Goal: Find specific page/section: Find specific page/section

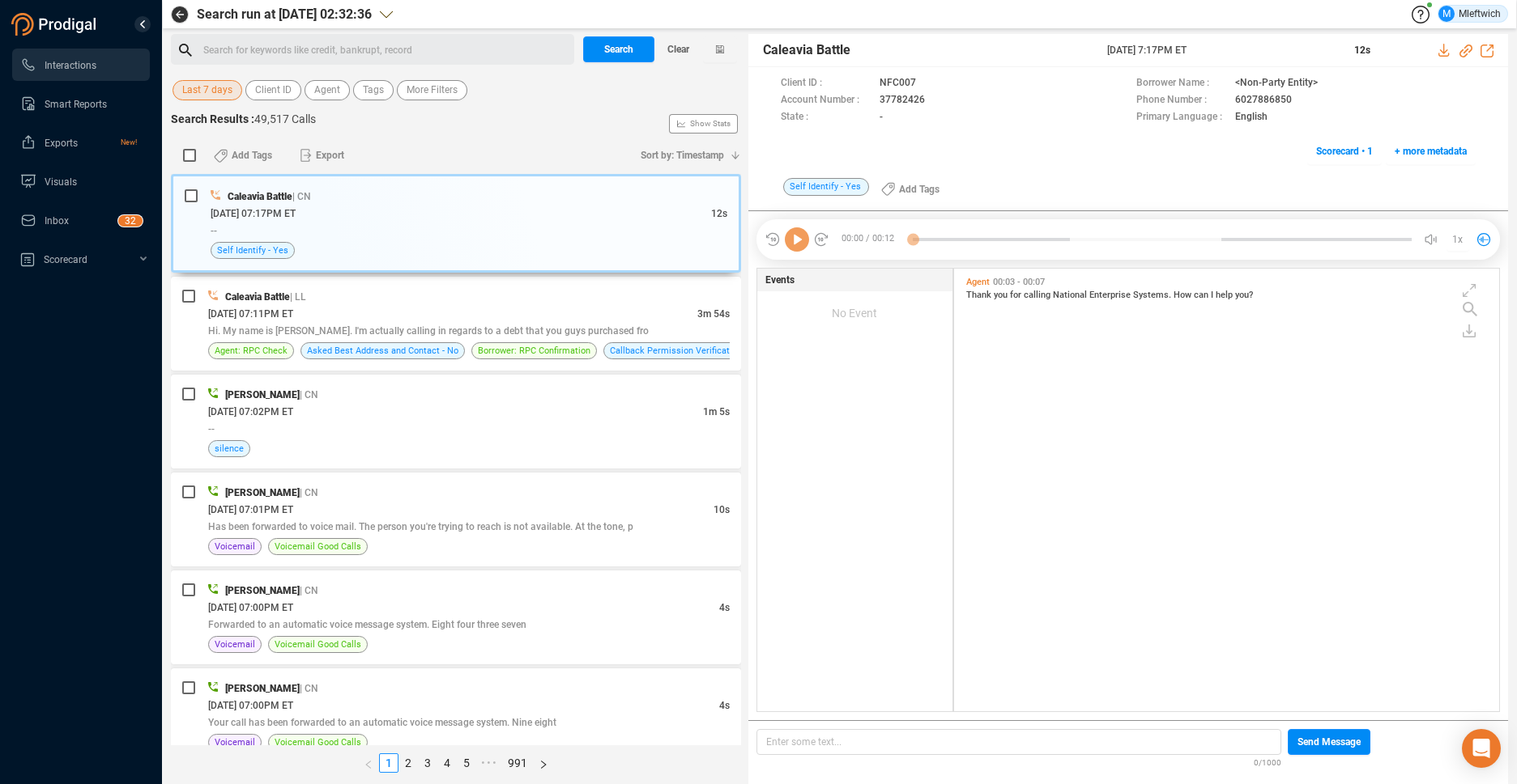
scroll to position [439, 536]
click at [318, 83] on span "Agent" at bounding box center [326, 90] width 26 height 21
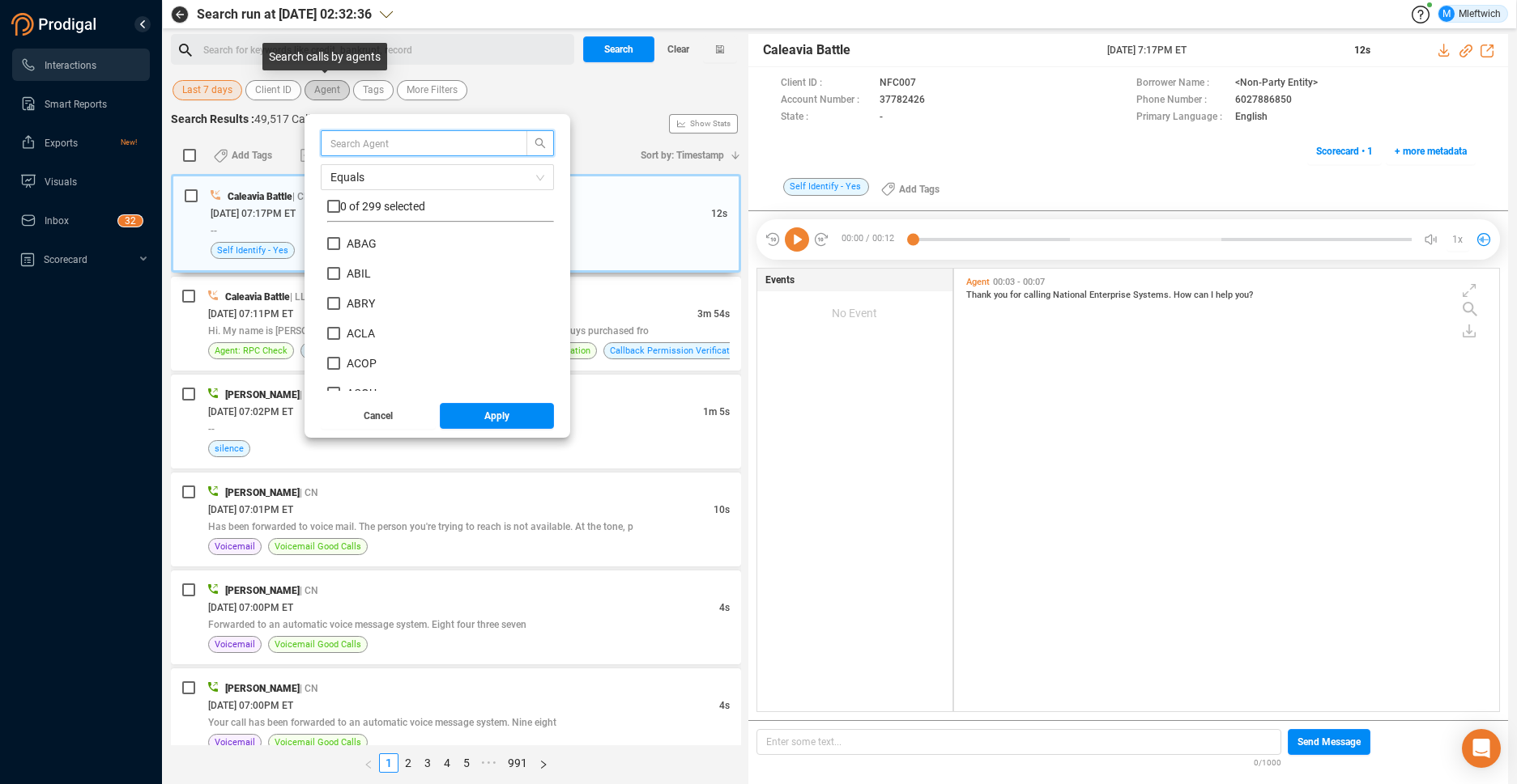
scroll to position [152, 218]
type input "BHUM"
click at [333, 245] on input "BHUM" at bounding box center [334, 244] width 13 height 13
checkbox input "true"
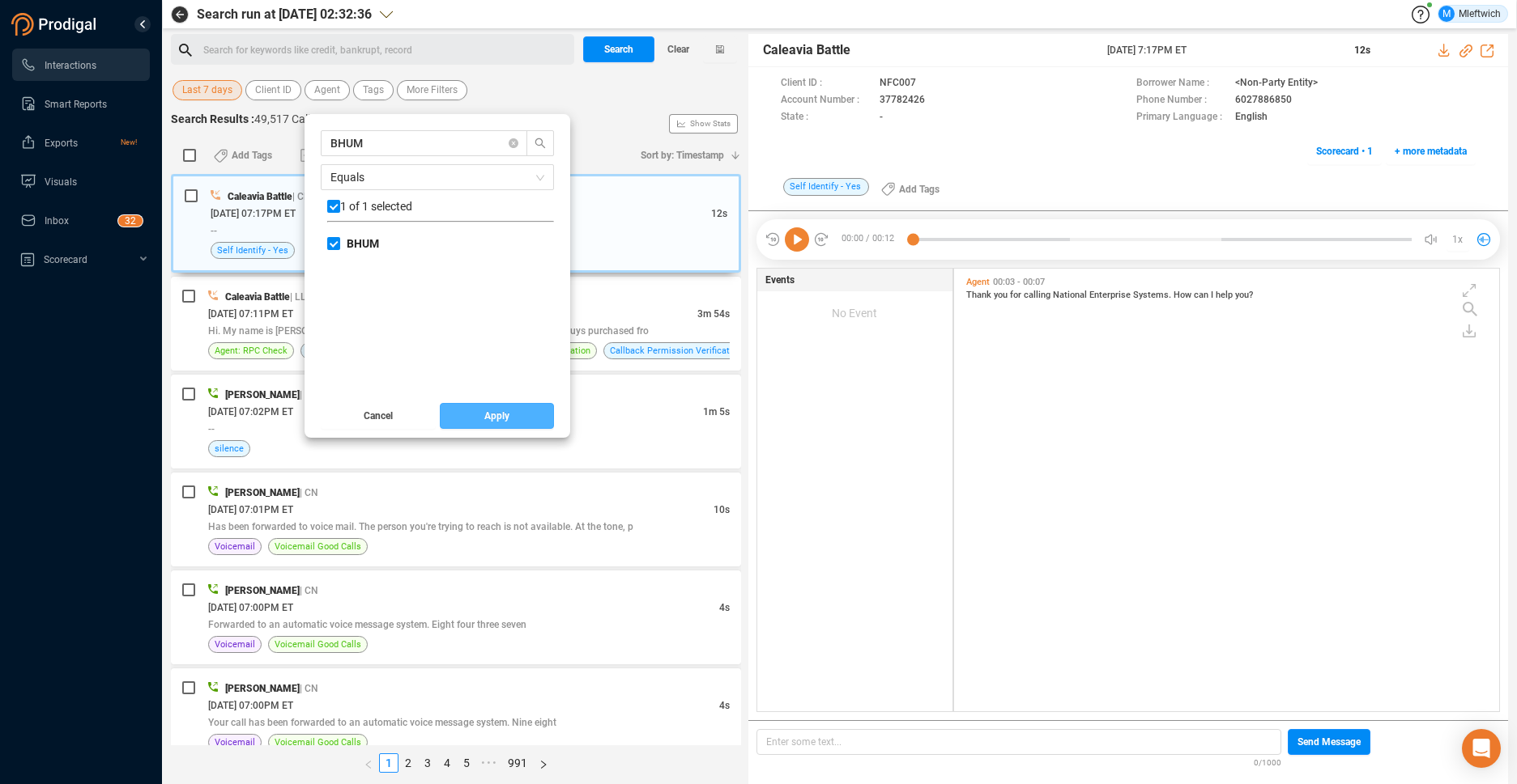
click at [496, 415] on span "Apply" at bounding box center [497, 416] width 25 height 26
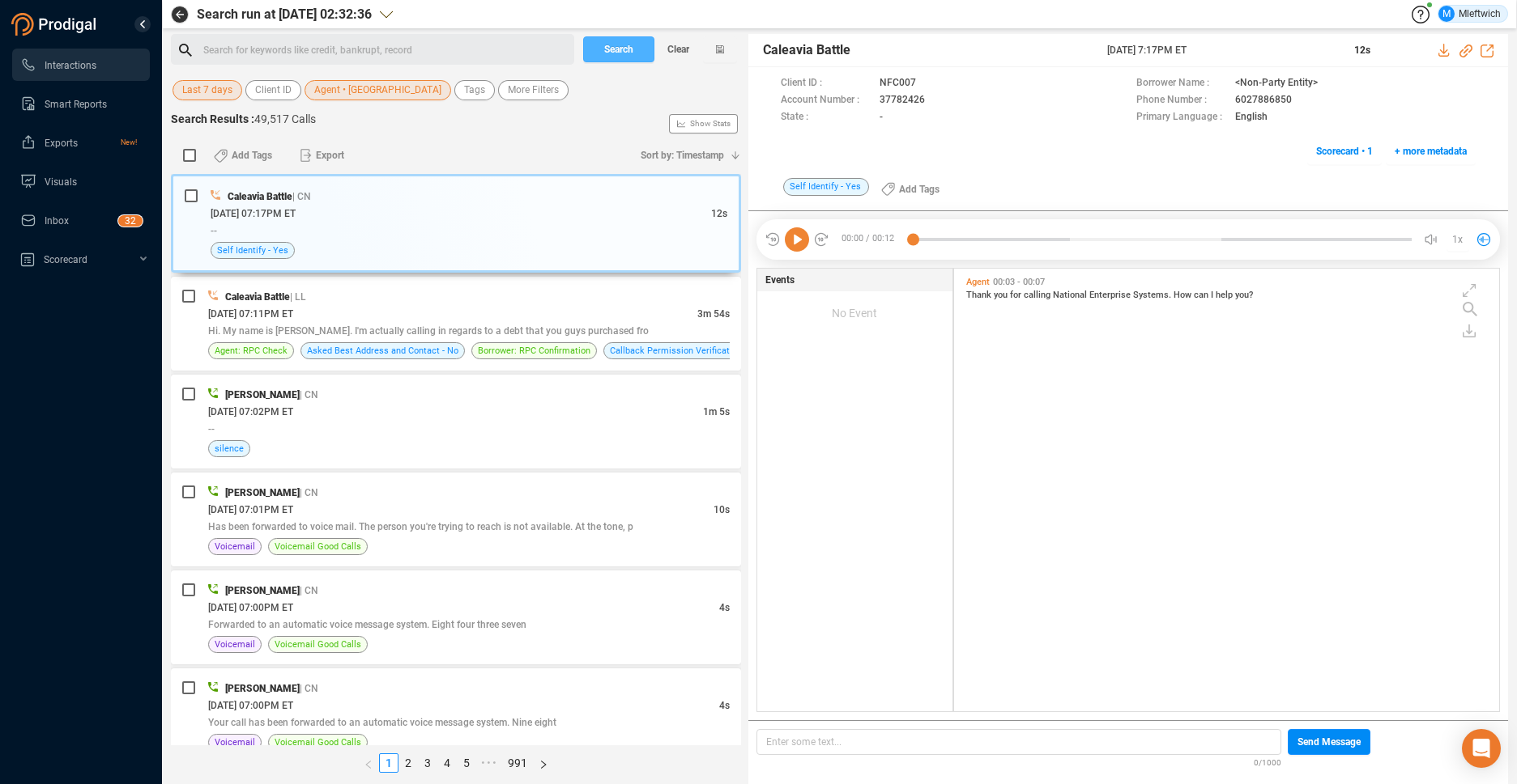
click at [621, 44] on span "Search" at bounding box center [618, 49] width 29 height 26
click at [622, 44] on div "Search Clear" at bounding box center [660, 49] width 162 height 30
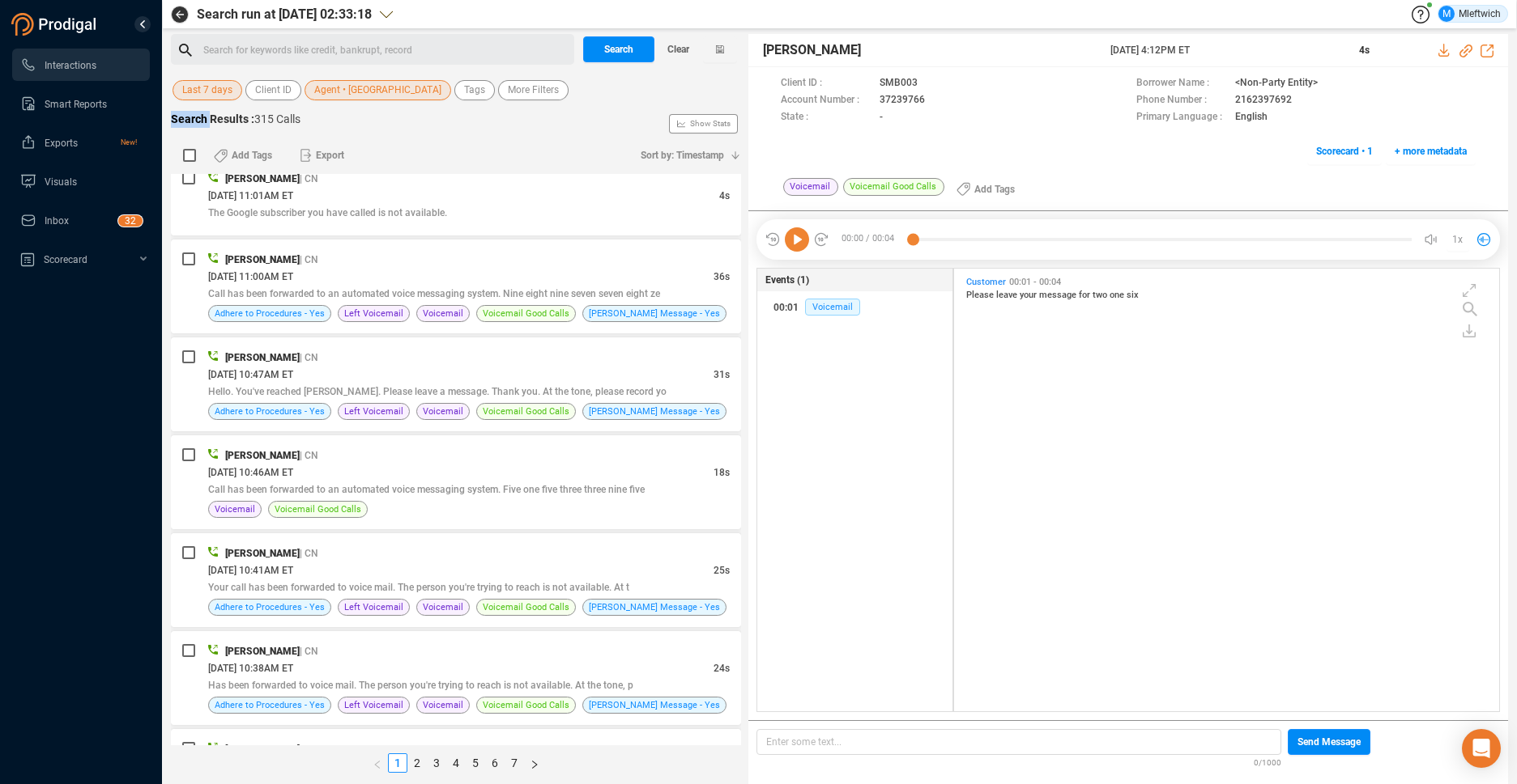
scroll to position [4025, 0]
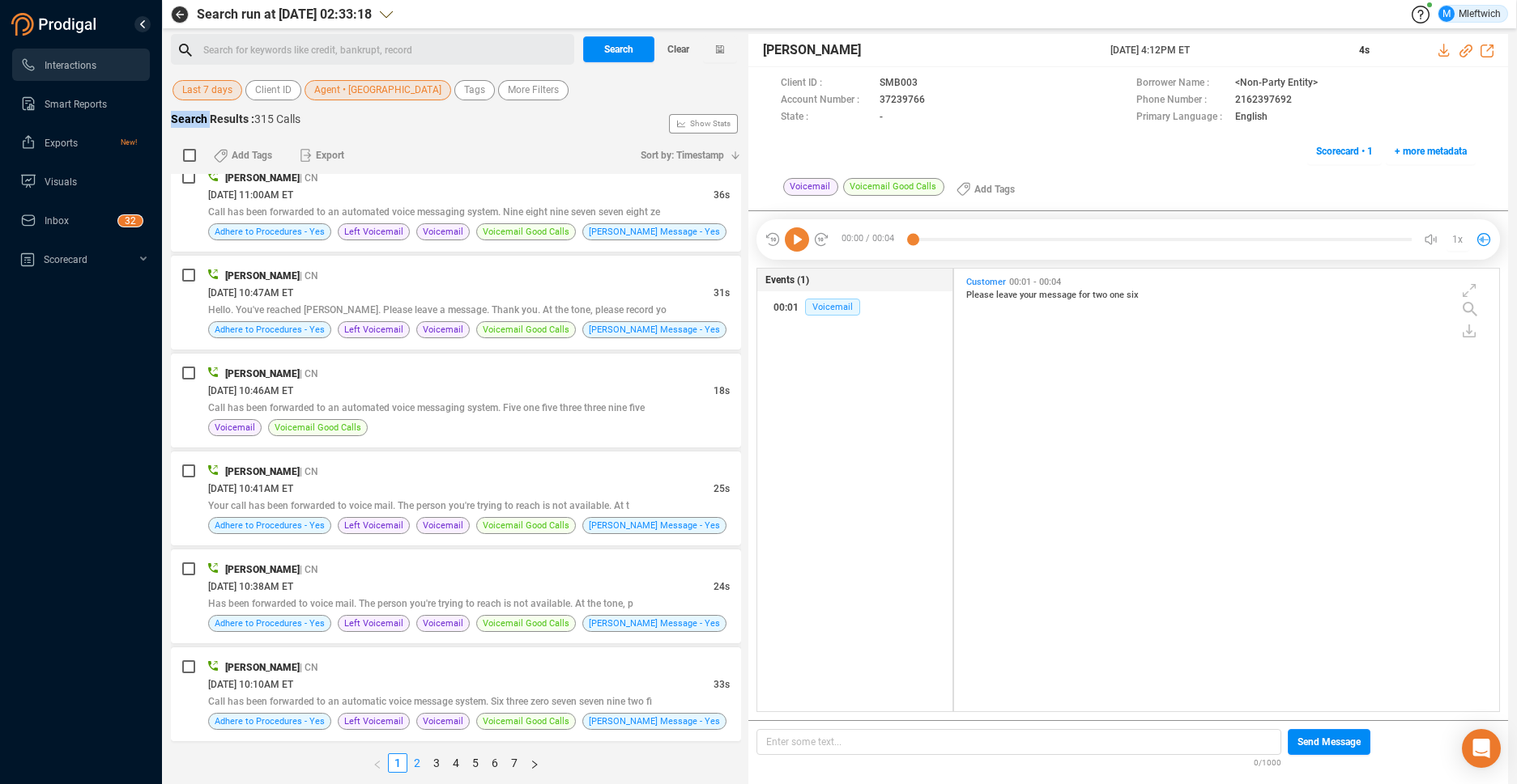
click at [414, 762] on link "2" at bounding box center [417, 763] width 18 height 18
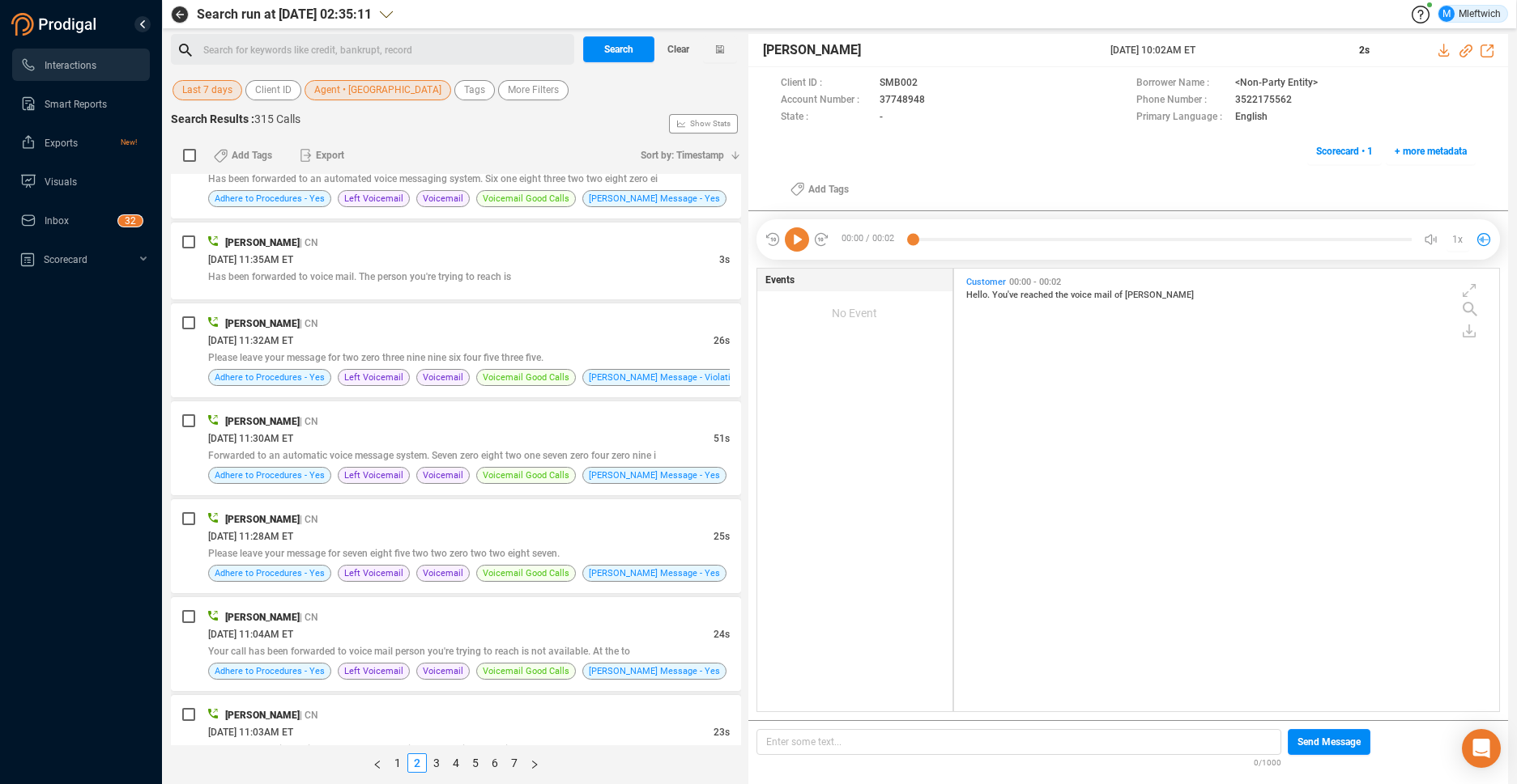
scroll to position [3991, 0]
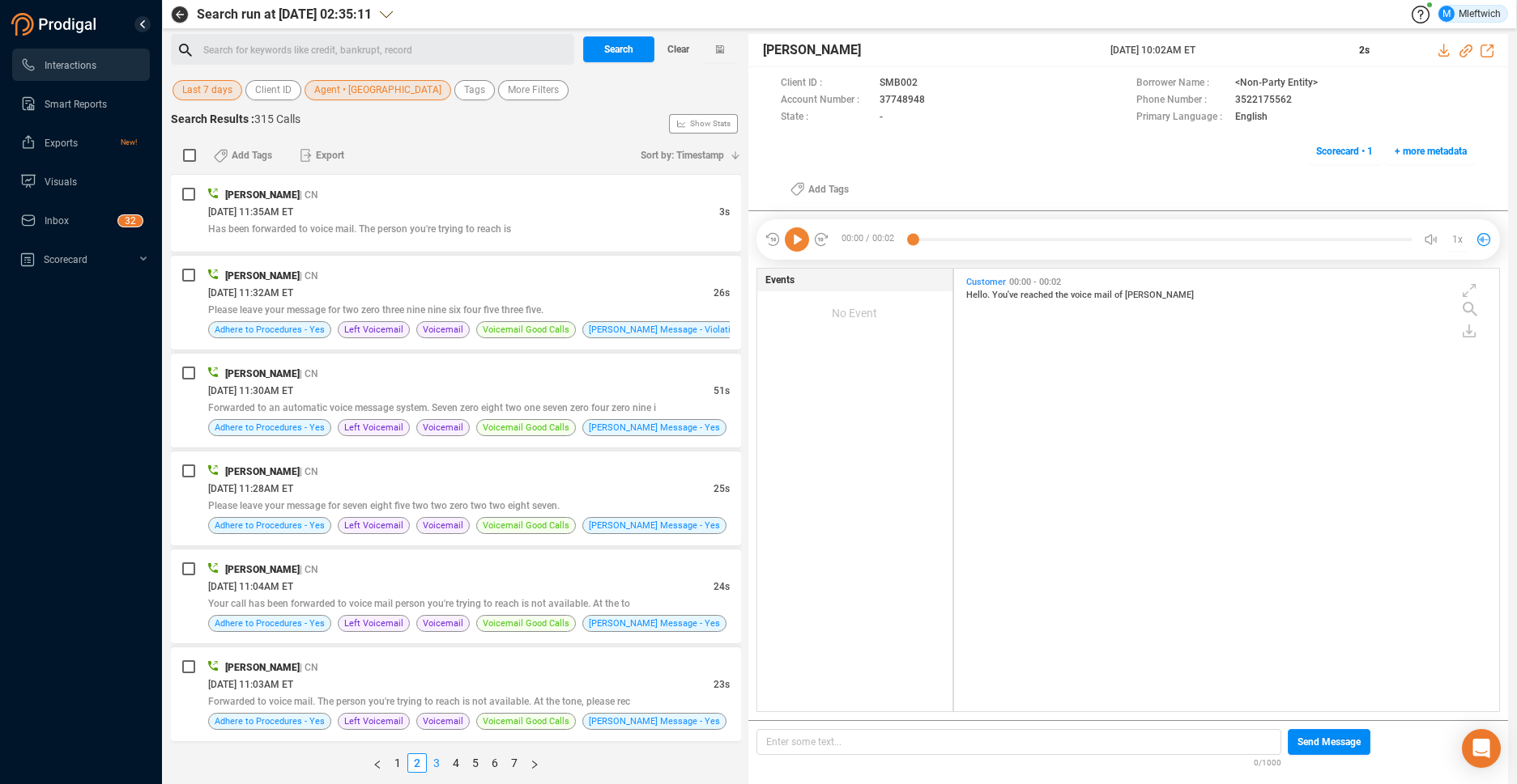
click at [435, 764] on link "3" at bounding box center [437, 763] width 18 height 18
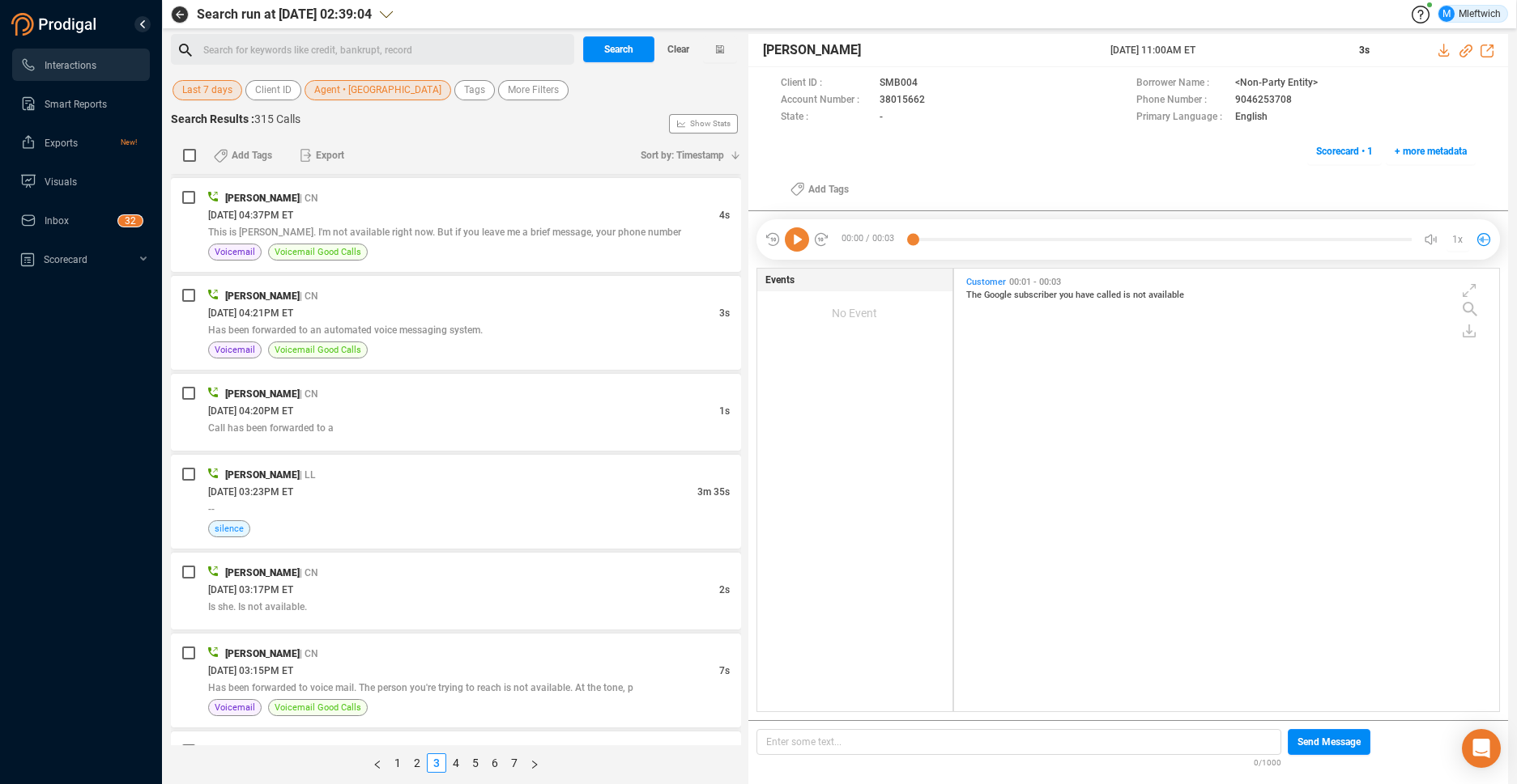
scroll to position [3772, 0]
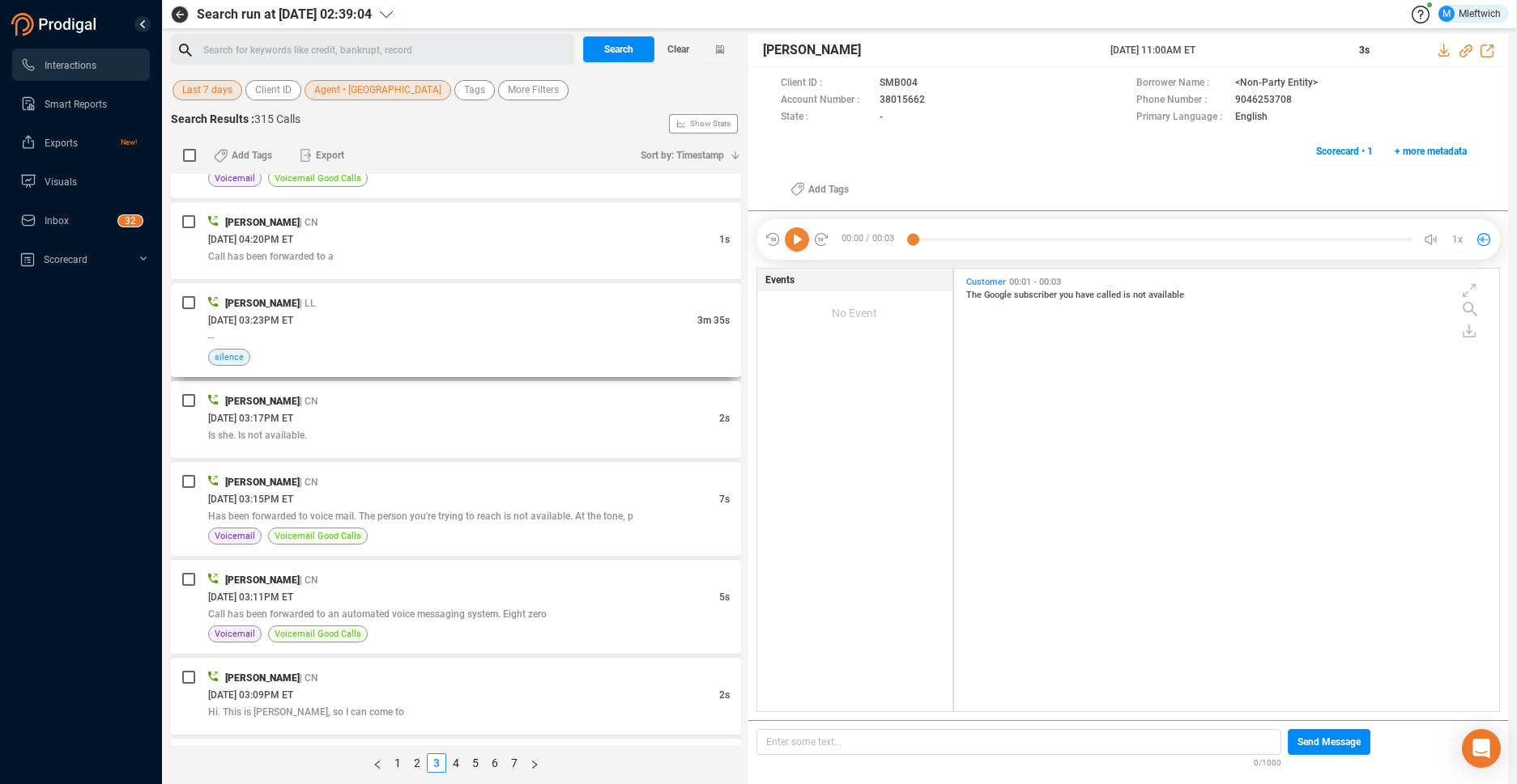
click at [637, 325] on div "09/12/2025 @ 03:23PM ET" at bounding box center [453, 320] width 489 height 17
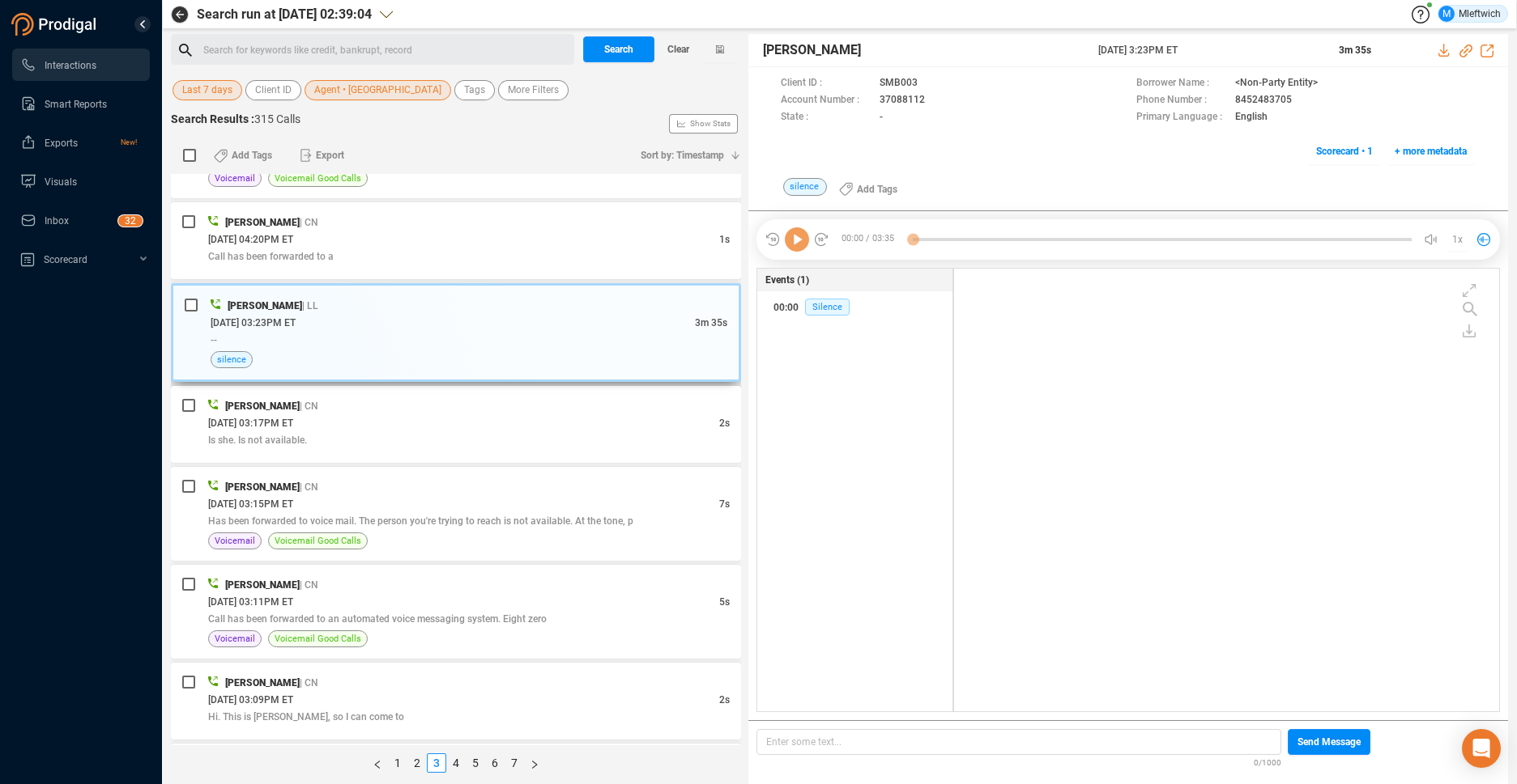
scroll to position [439, 536]
click at [666, 324] on div "09/12/2025 @ 03:23PM ET" at bounding box center [453, 322] width 485 height 17
click at [686, 325] on div "09/12/2025 @ 03:23PM ET" at bounding box center [453, 322] width 485 height 17
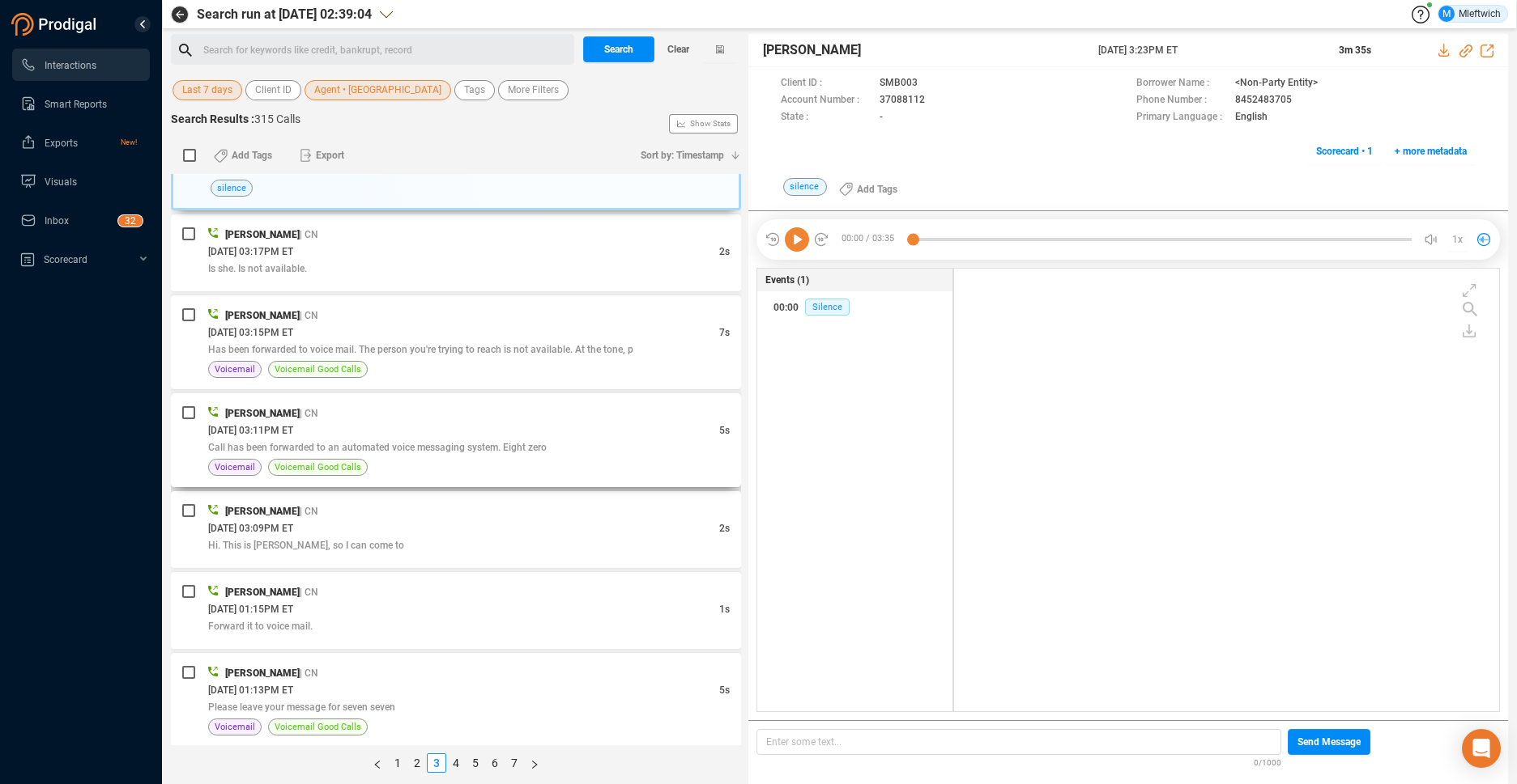
scroll to position [4025, 0]
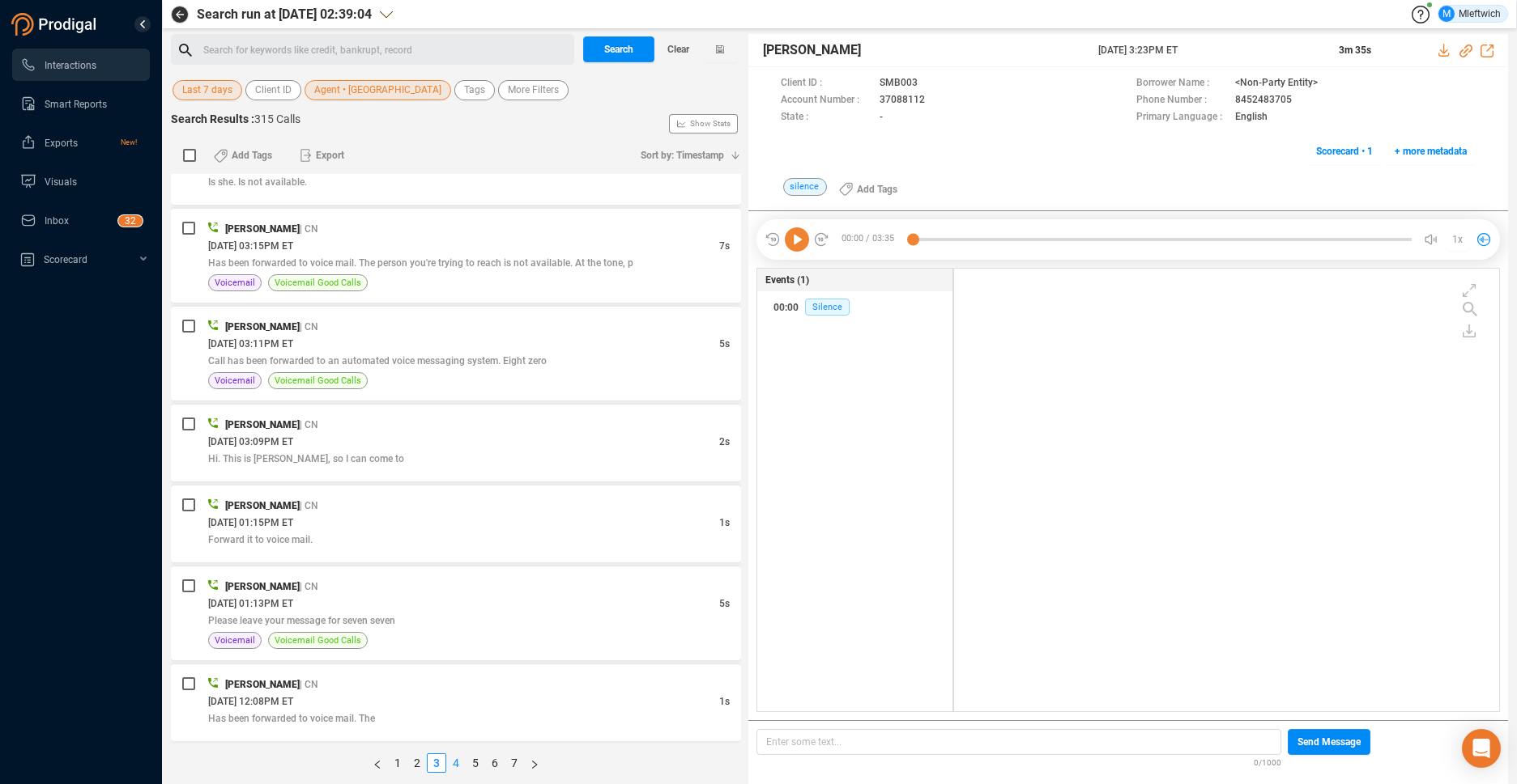
click at [456, 763] on link "4" at bounding box center [457, 763] width 18 height 18
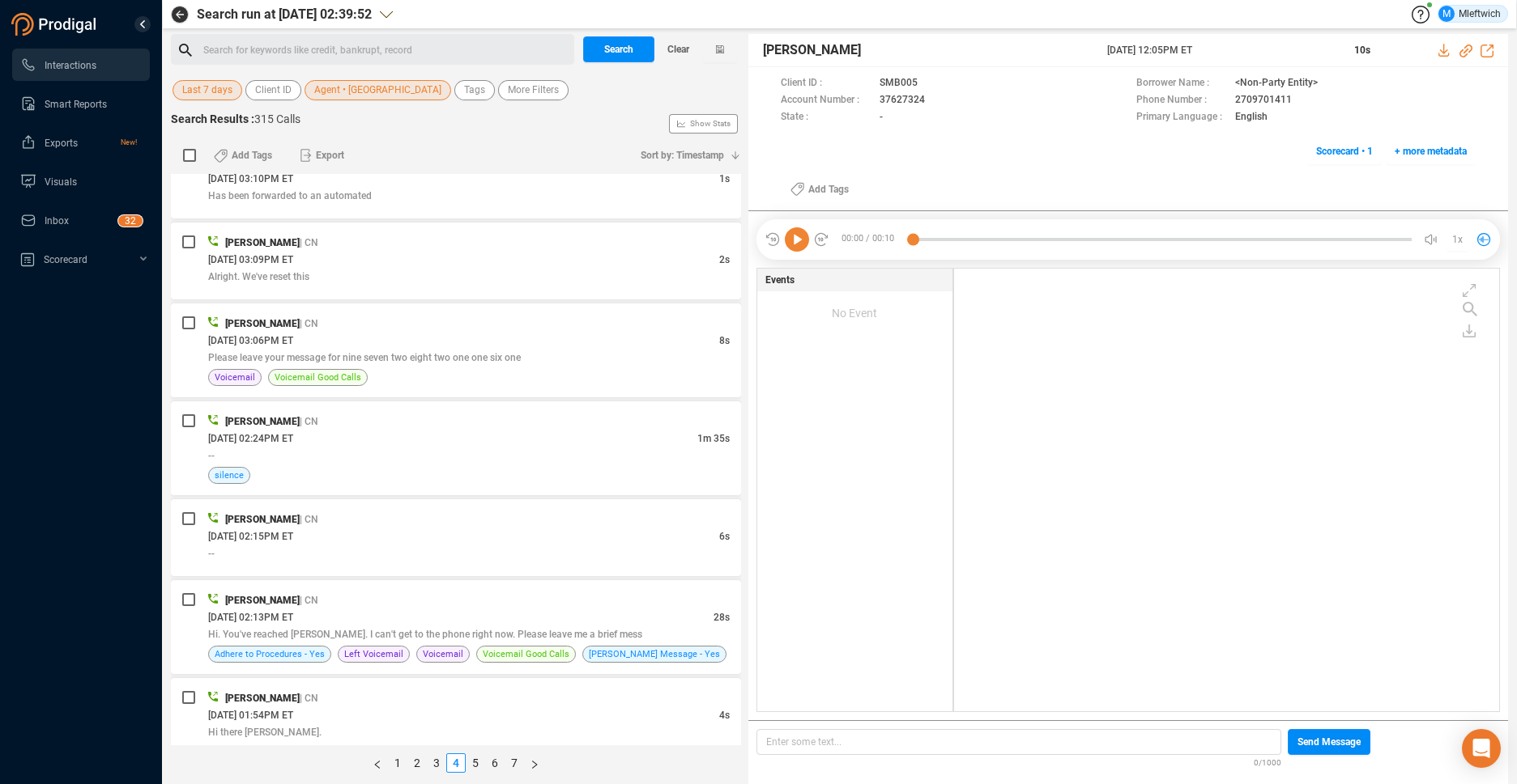
scroll to position [3957, 0]
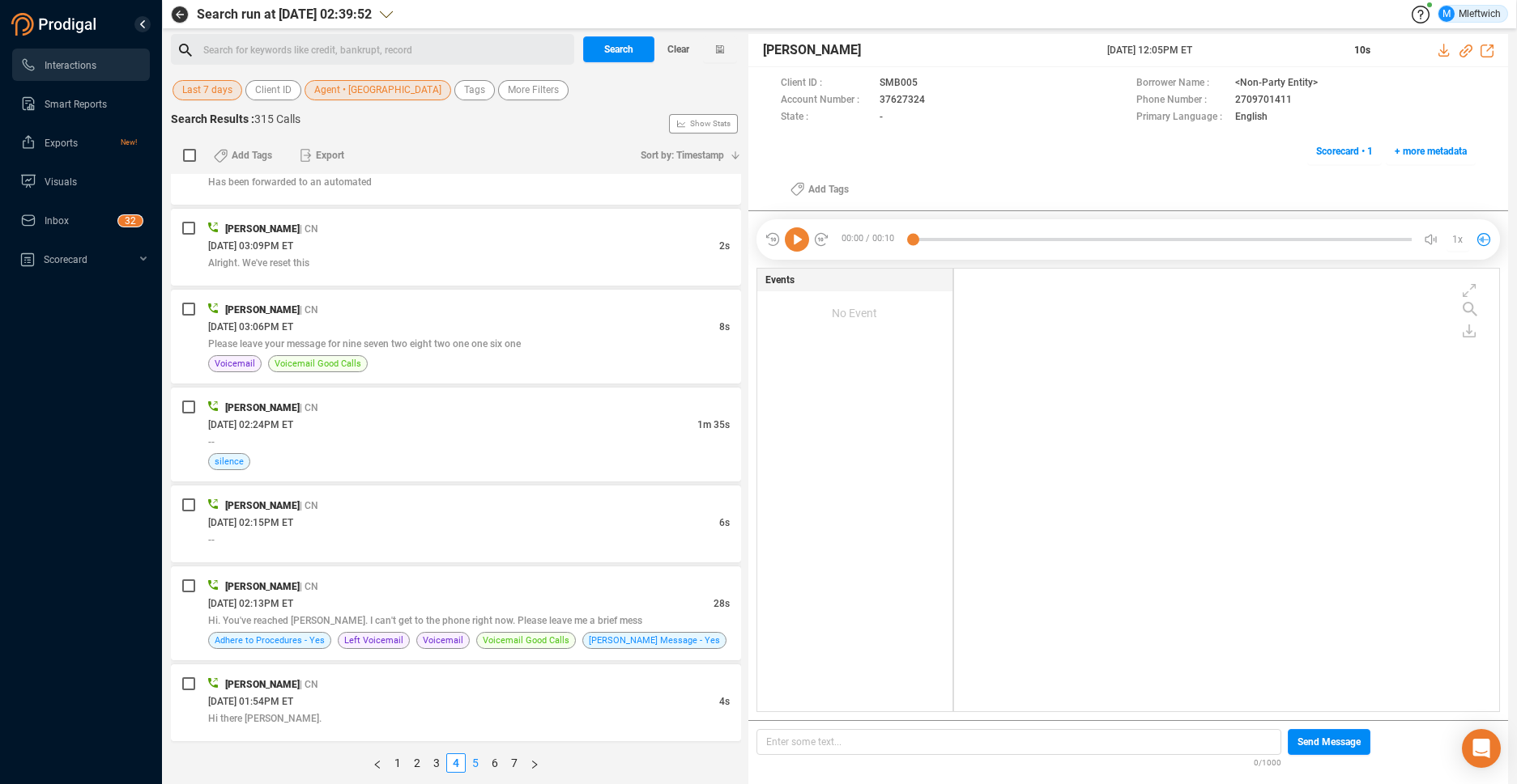
click at [475, 762] on link "5" at bounding box center [475, 763] width 18 height 18
click at [607, 442] on div "--" at bounding box center [469, 441] width 522 height 17
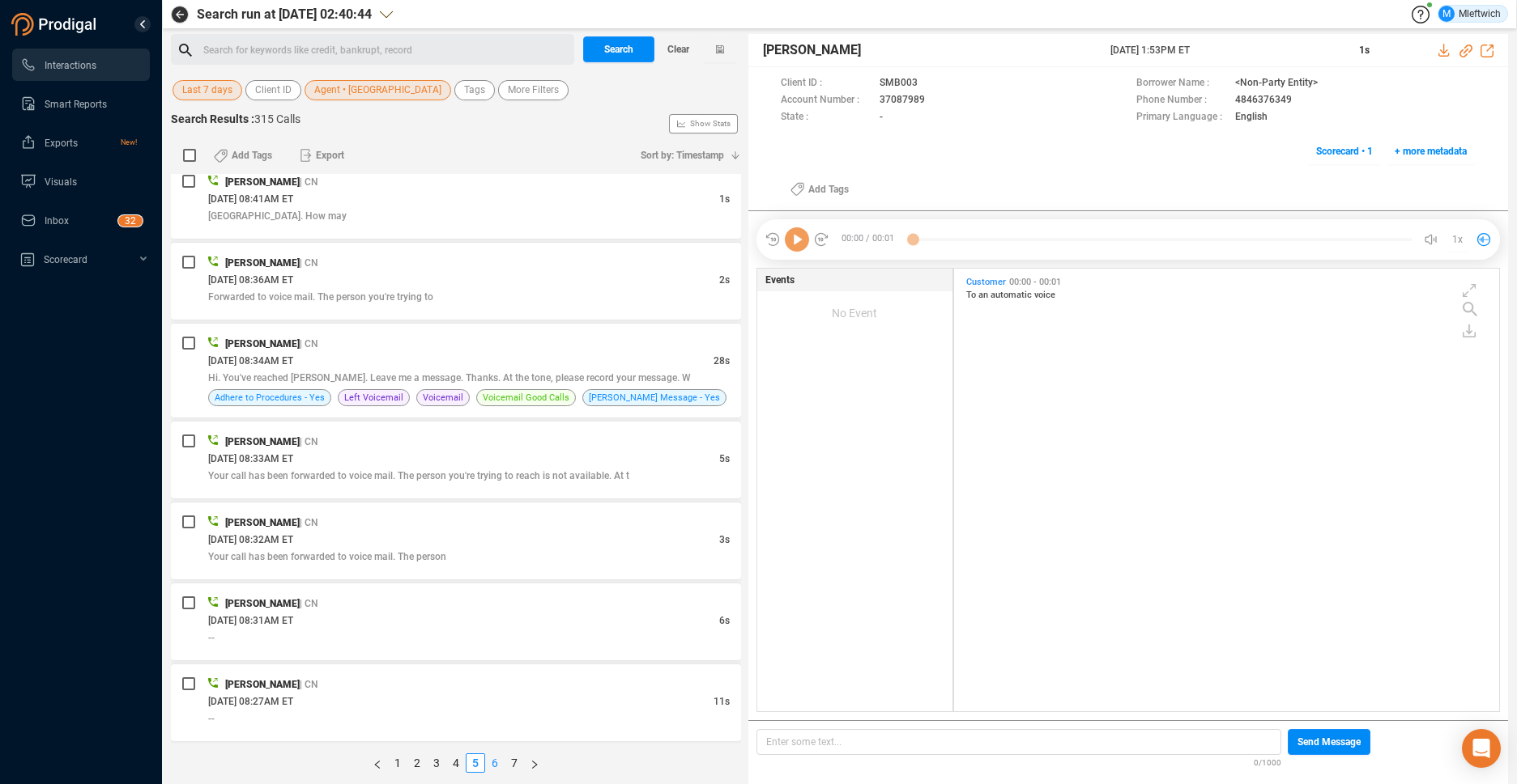
scroll to position [439, 536]
click at [494, 764] on link "6" at bounding box center [495, 763] width 18 height 18
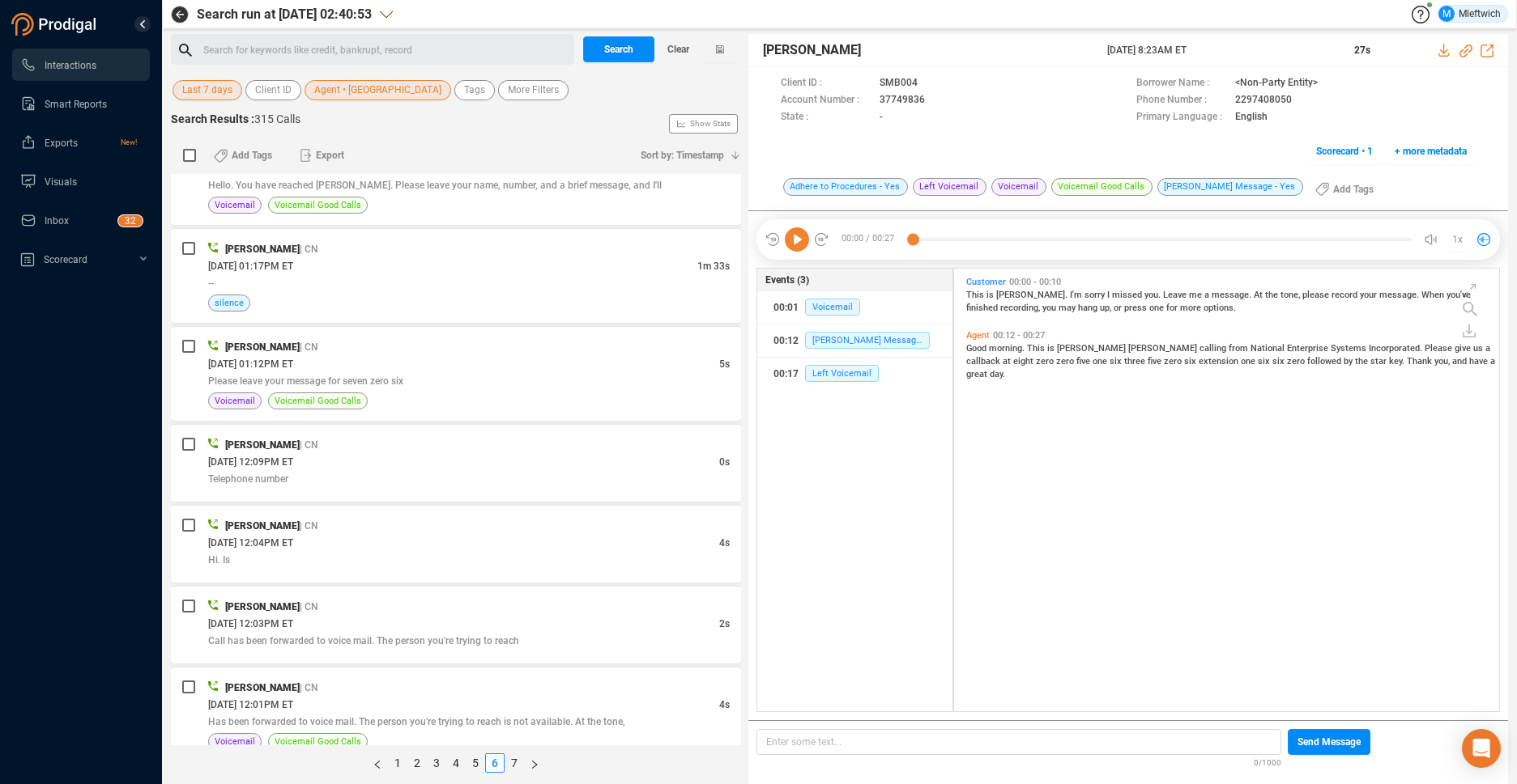
scroll to position [1629, 0]
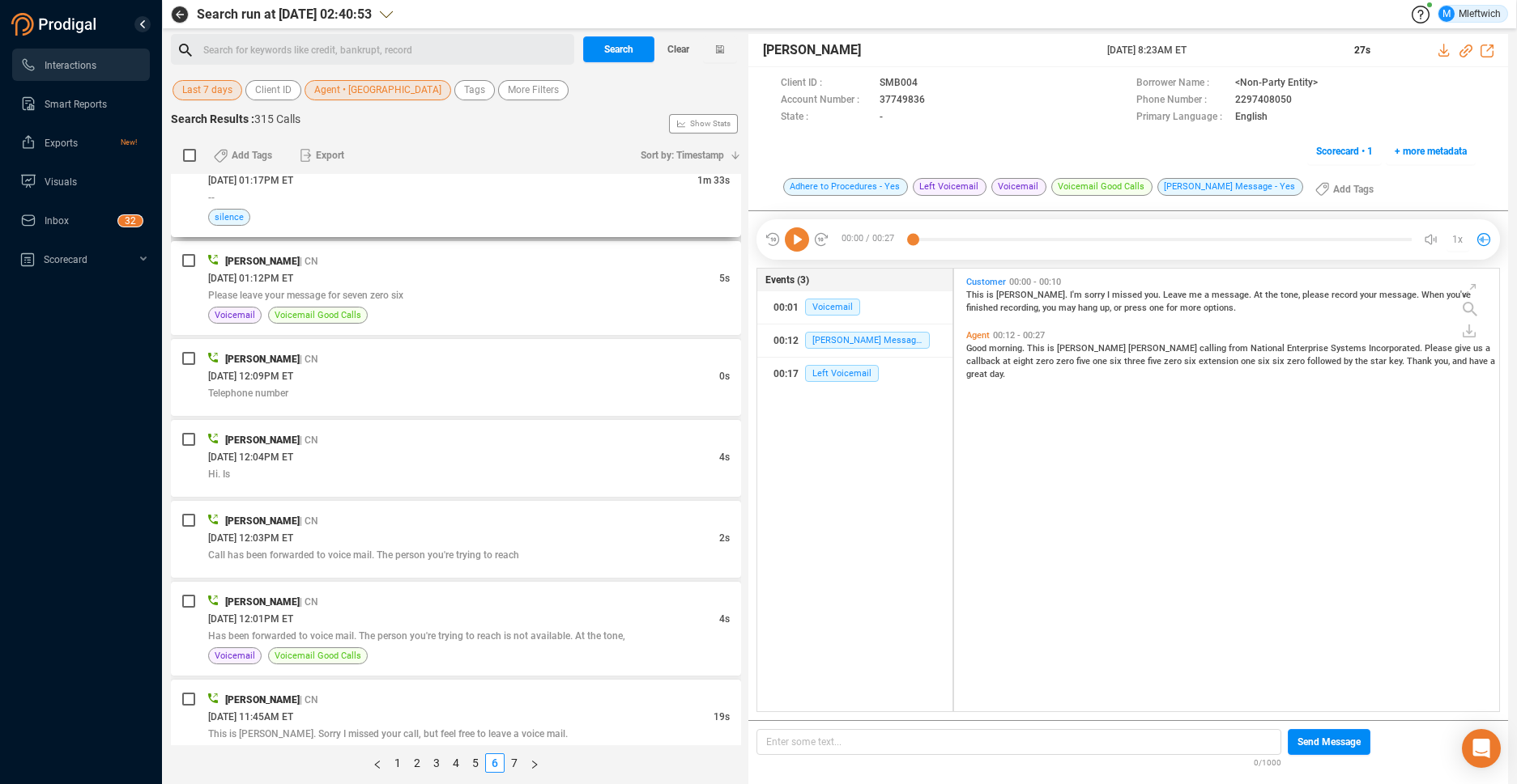
click at [666, 217] on div "silence" at bounding box center [469, 217] width 522 height 17
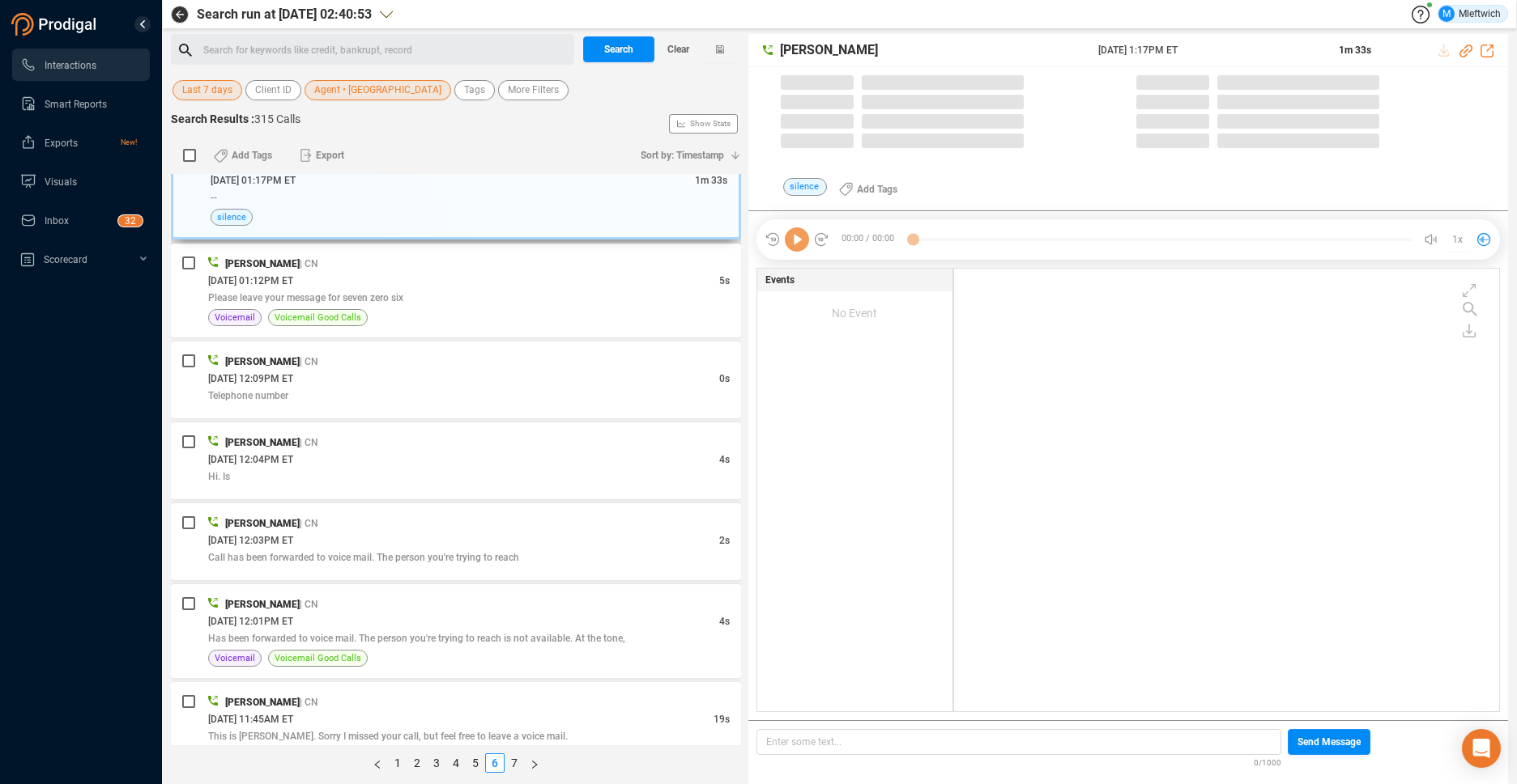
scroll to position [439, 536]
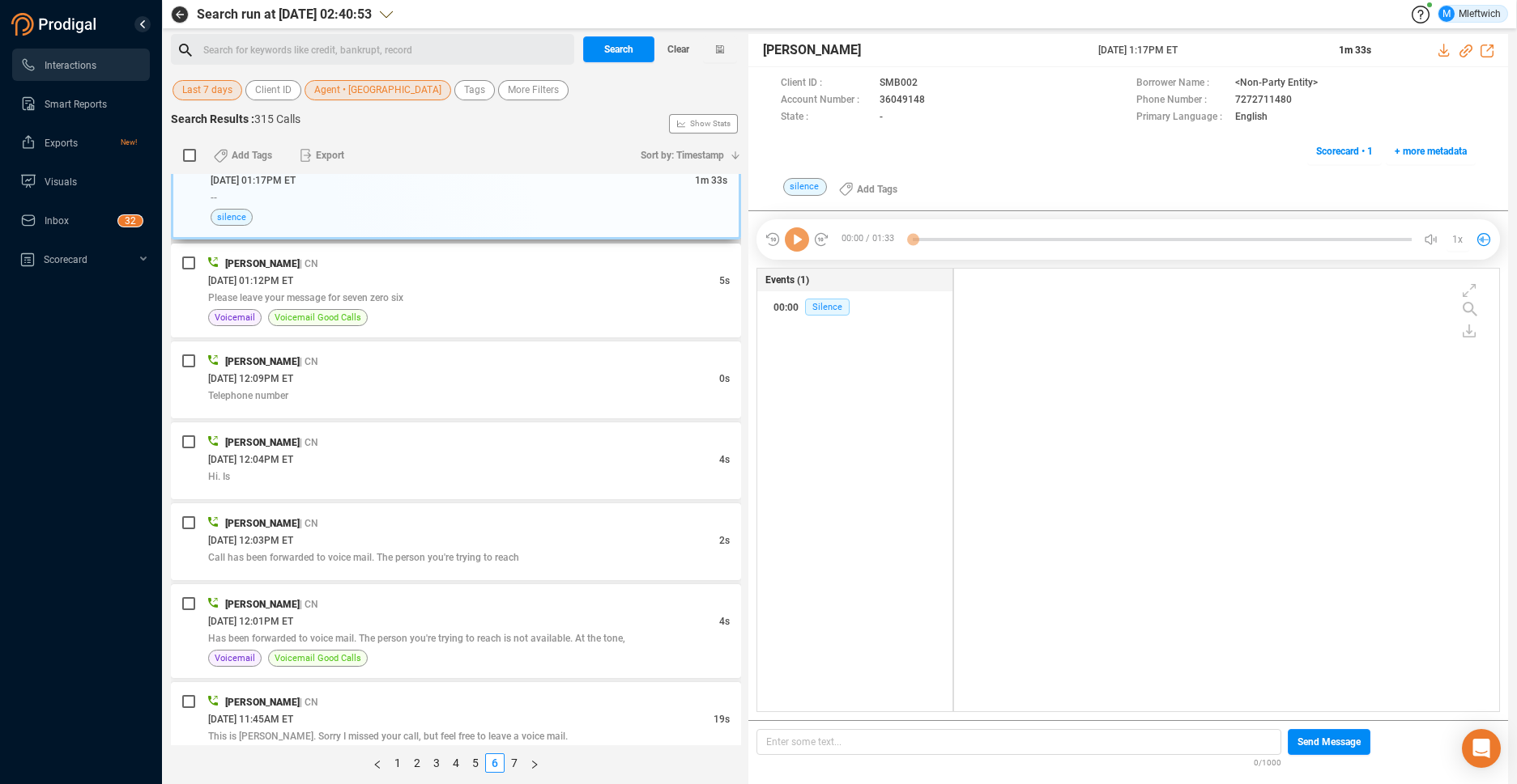
click at [666, 218] on div "silence" at bounding box center [469, 217] width 517 height 17
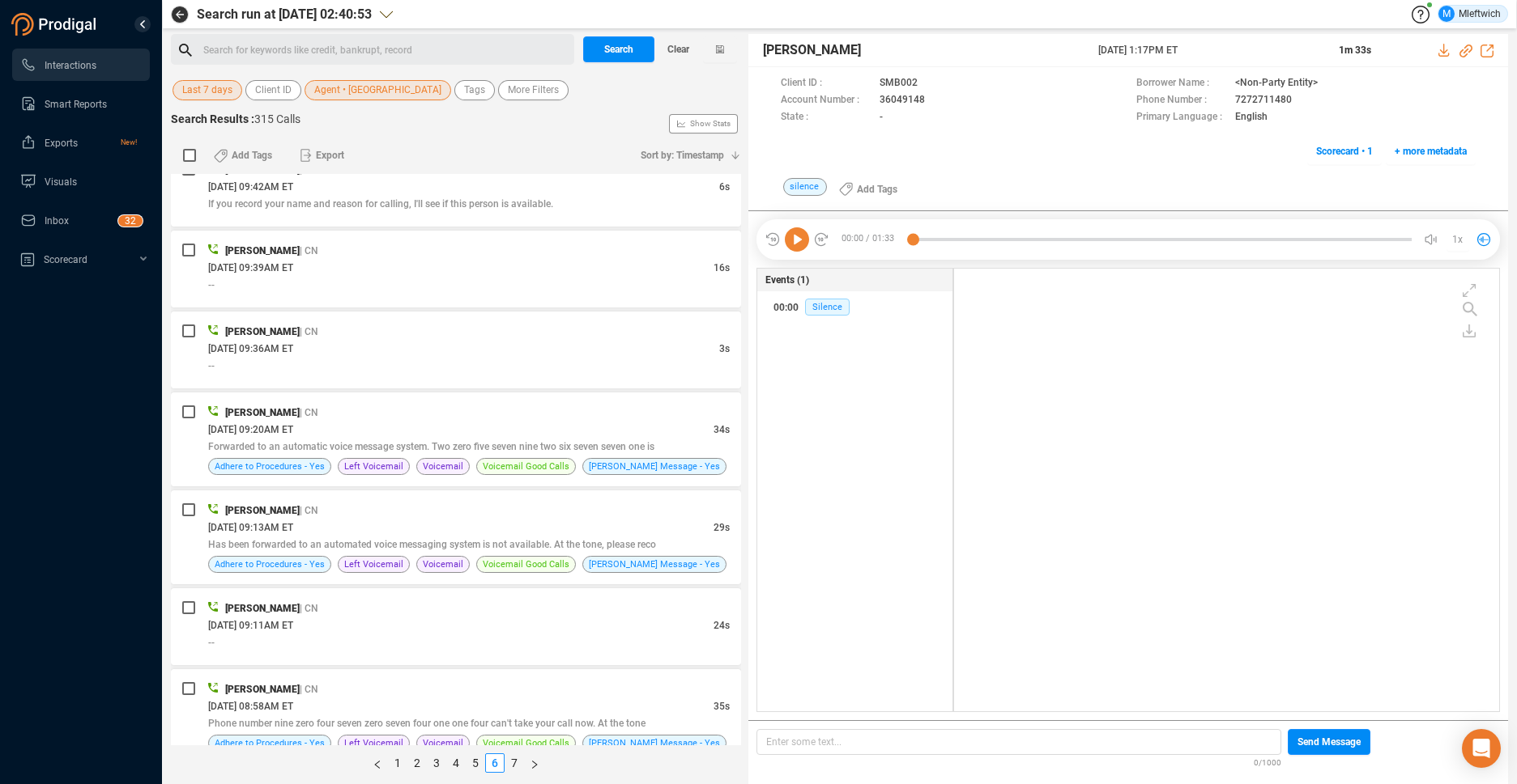
scroll to position [3872, 0]
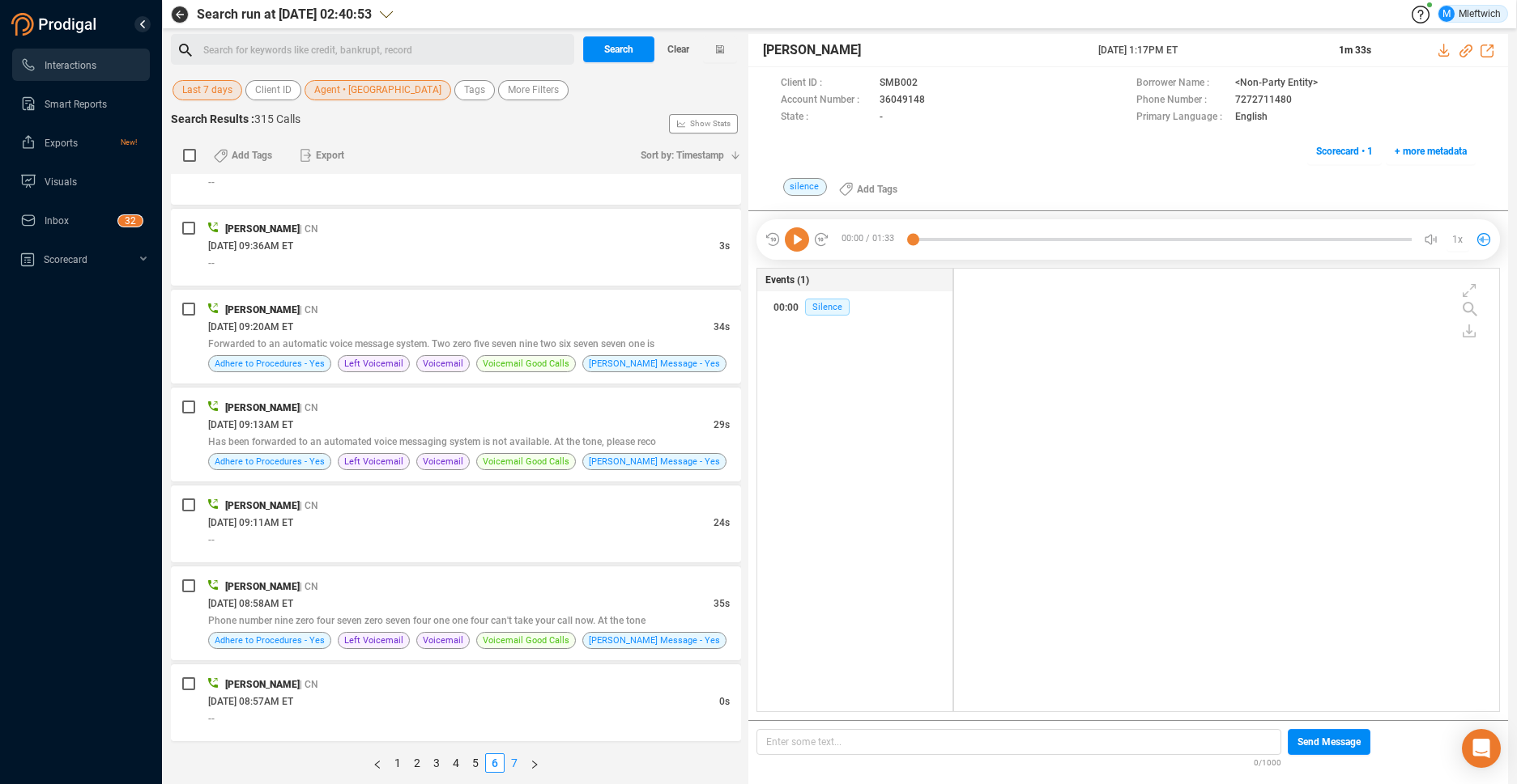
click at [508, 766] on link "7" at bounding box center [514, 763] width 18 height 18
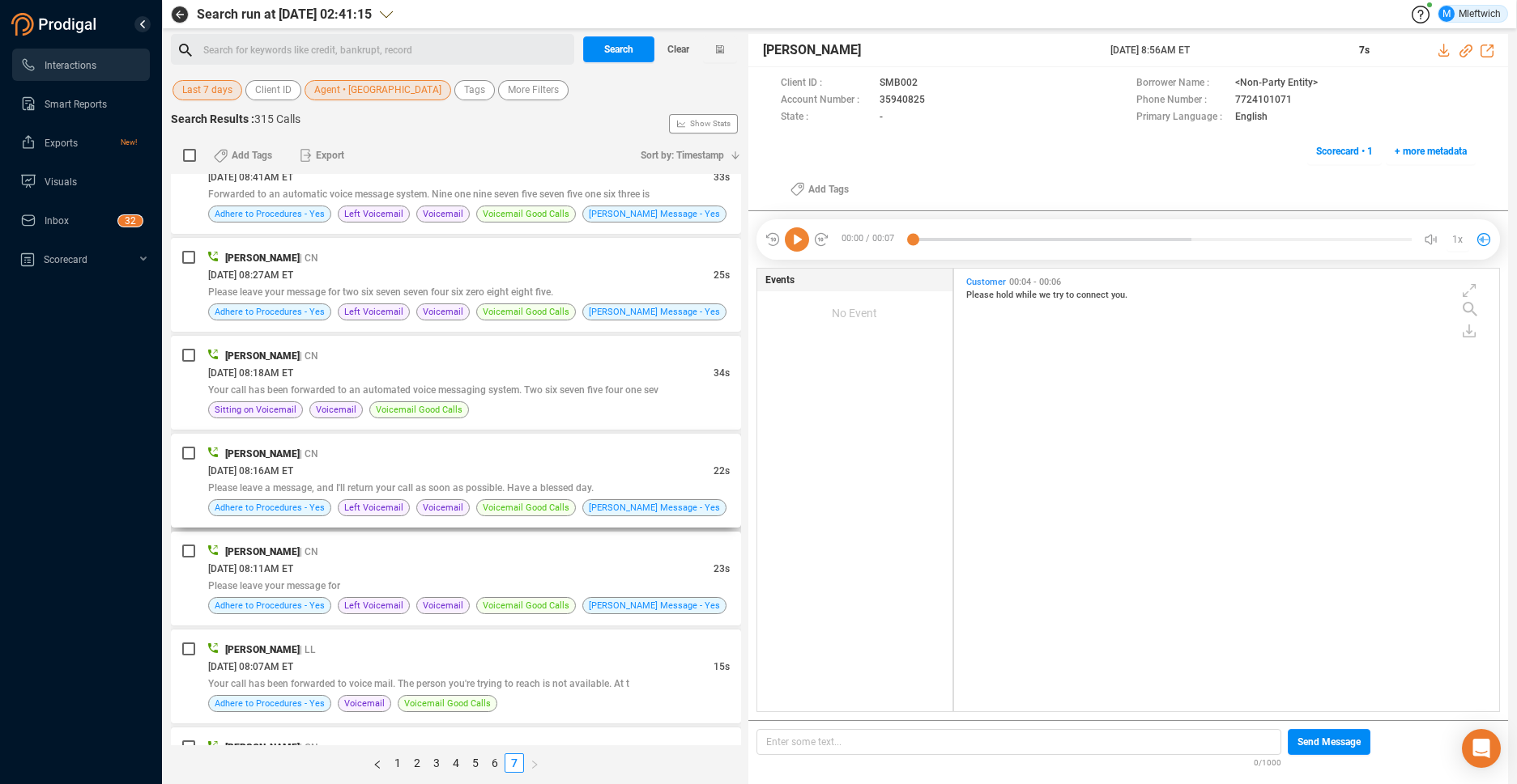
scroll to position [852, 0]
